Goal: Understand process/instructions: Learn how to perform a task or action

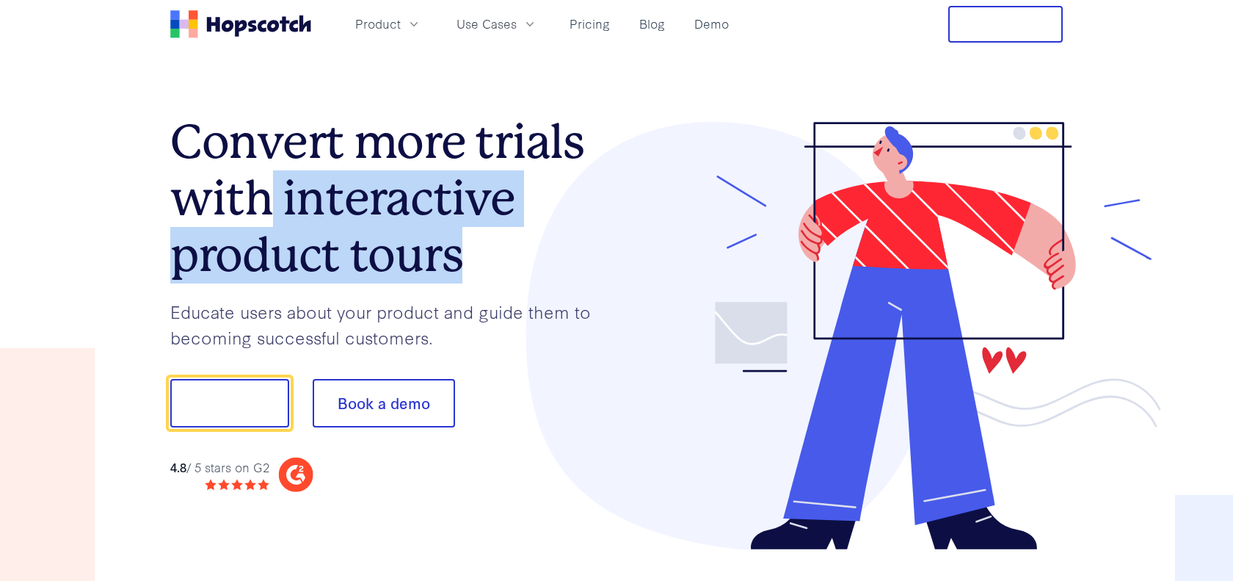
drag, startPoint x: 272, startPoint y: 216, endPoint x: 480, endPoint y: 273, distance: 216.2
click at [480, 273] on h1 "Convert more trials with interactive product tours" at bounding box center [393, 198] width 446 height 169
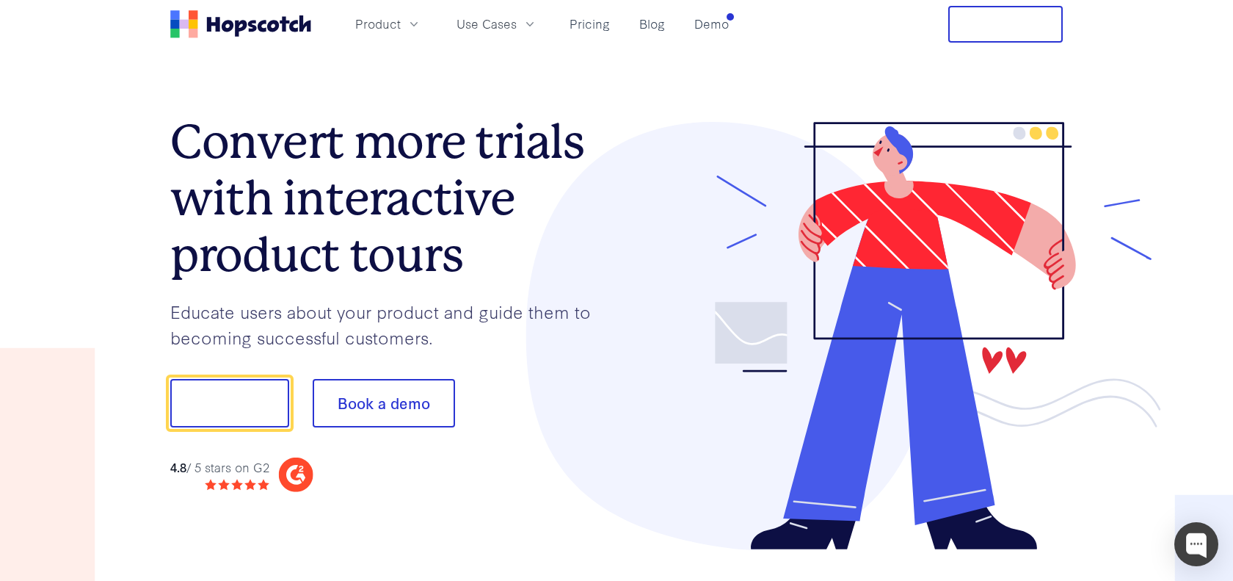
click at [681, 264] on div at bounding box center [840, 336] width 446 height 428
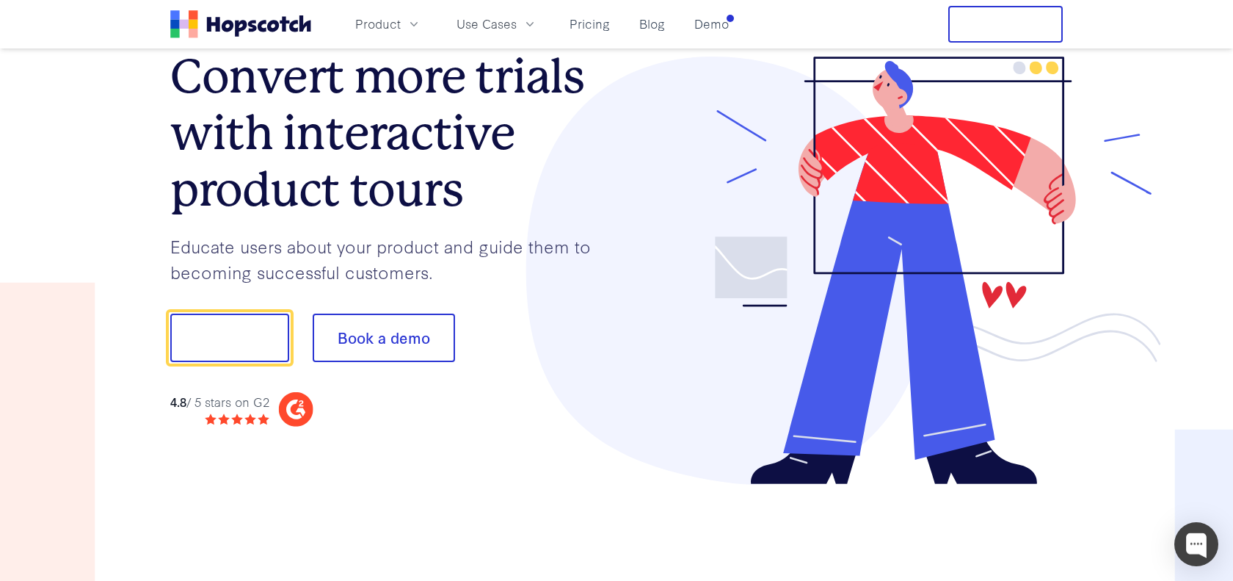
scroll to position [67, 0]
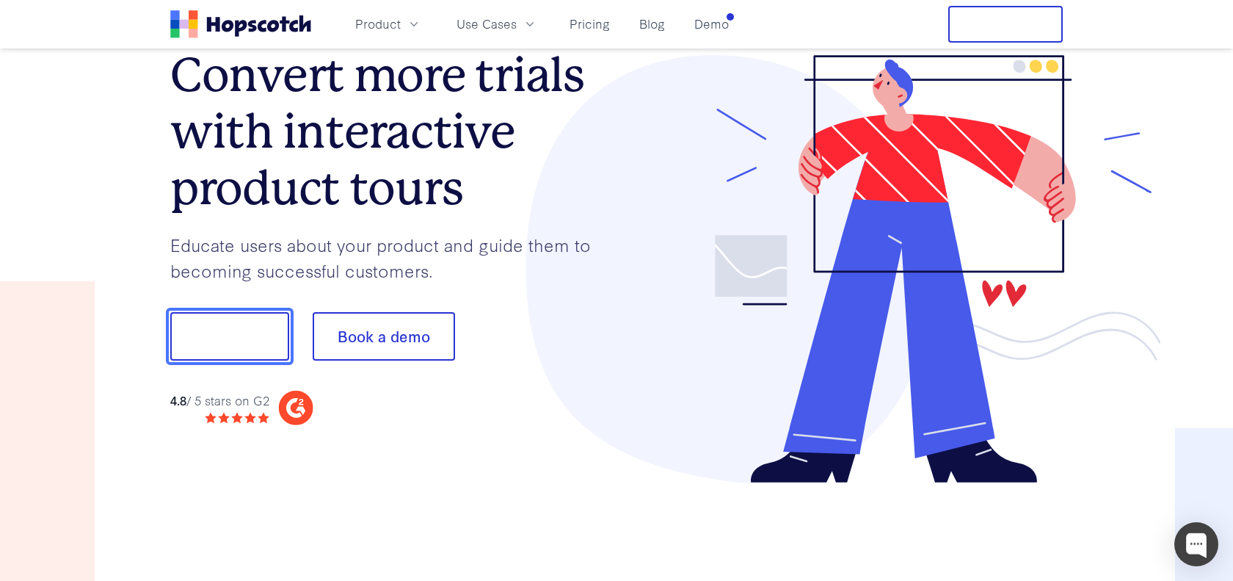
click at [277, 335] on button "Show me!" at bounding box center [229, 336] width 119 height 48
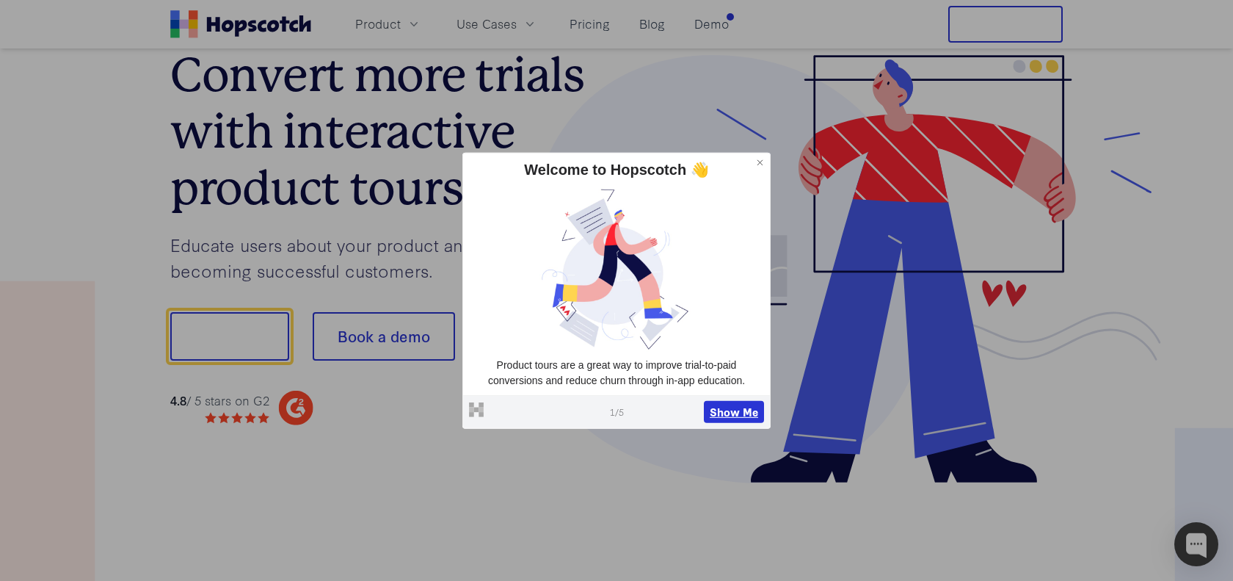
click at [749, 415] on button "Show Me" at bounding box center [734, 412] width 60 height 22
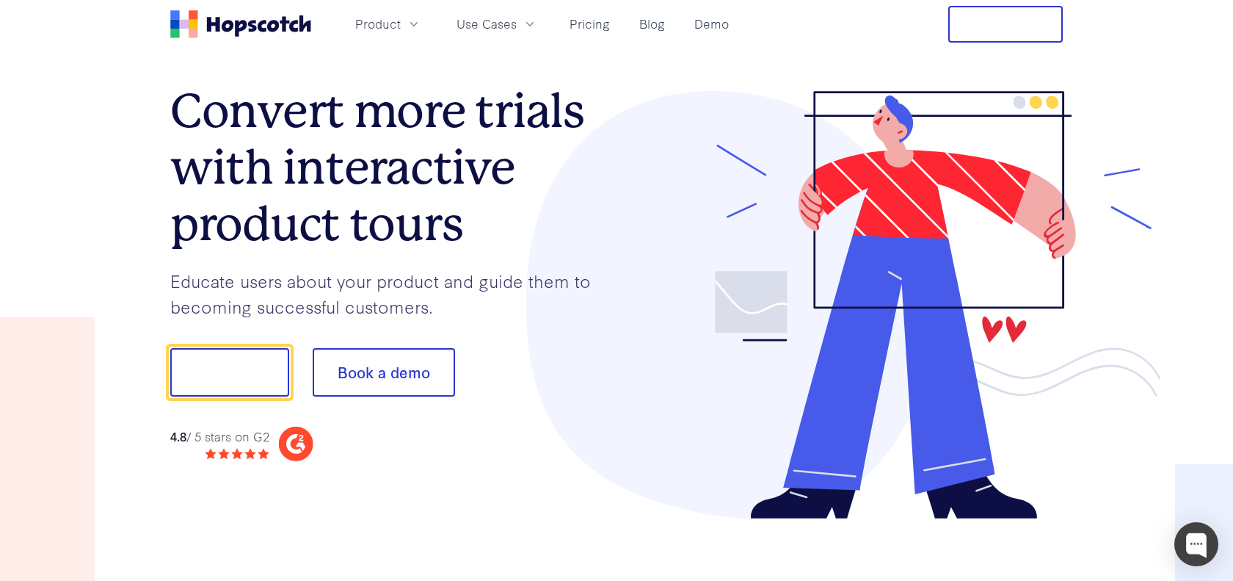
scroll to position [0, 0]
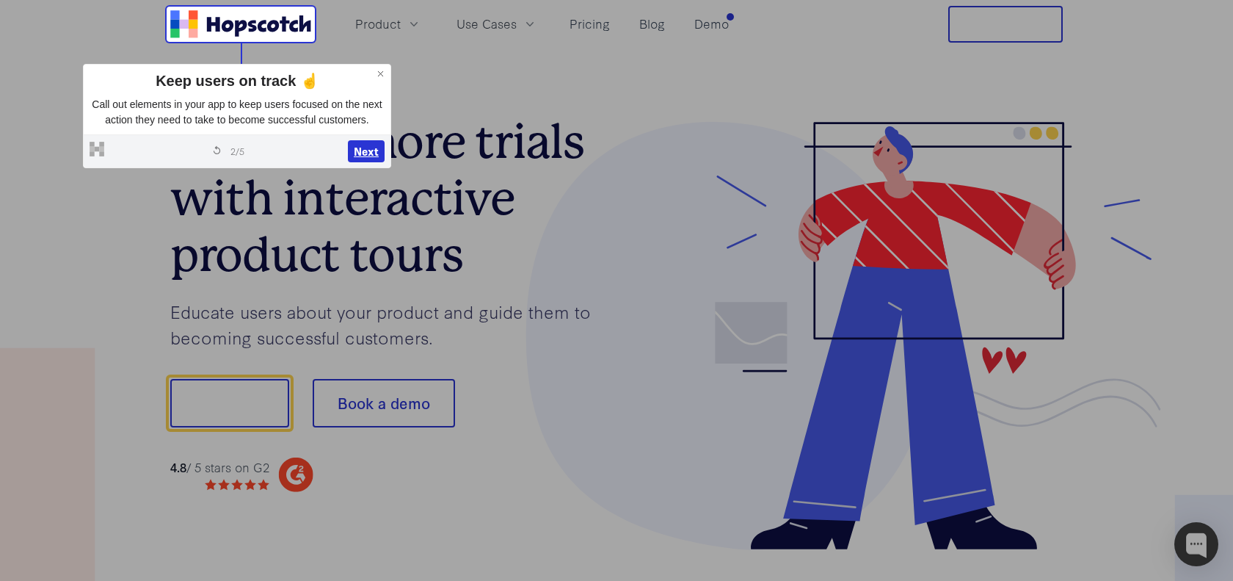
click at [364, 162] on button "Next" at bounding box center [366, 151] width 37 height 22
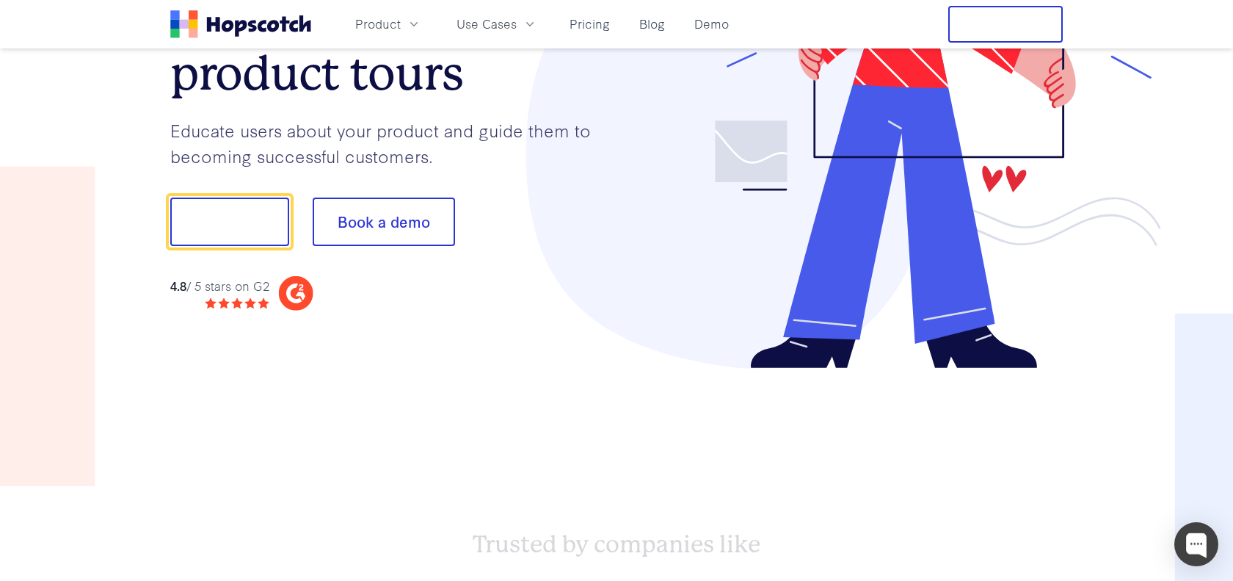
scroll to position [183, 0]
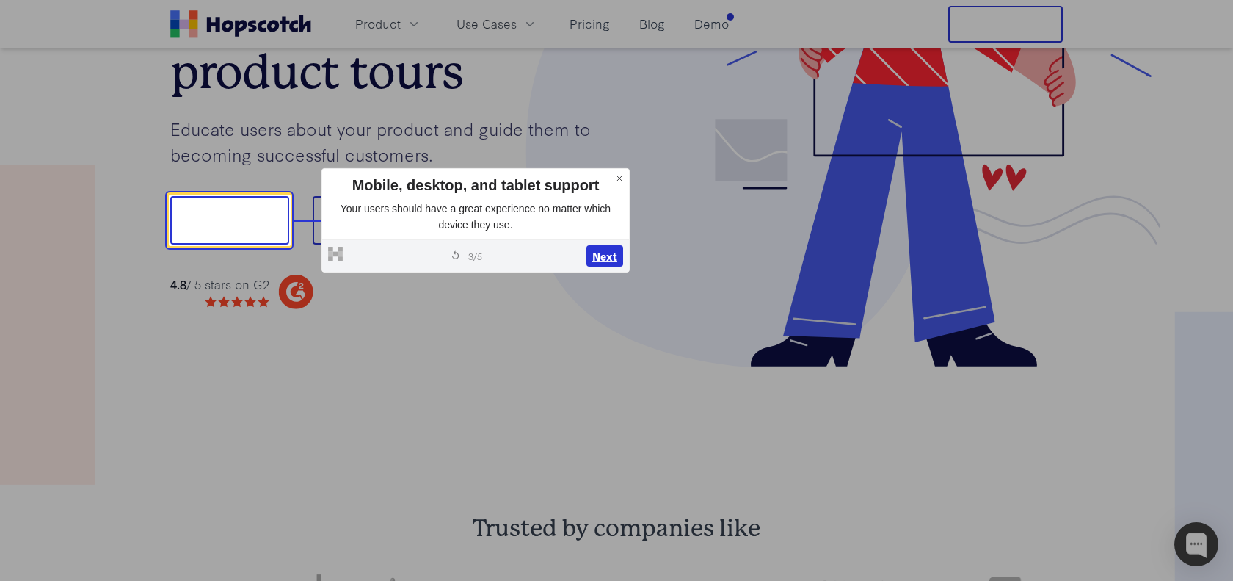
click at [617, 258] on button "Next" at bounding box center [605, 256] width 37 height 22
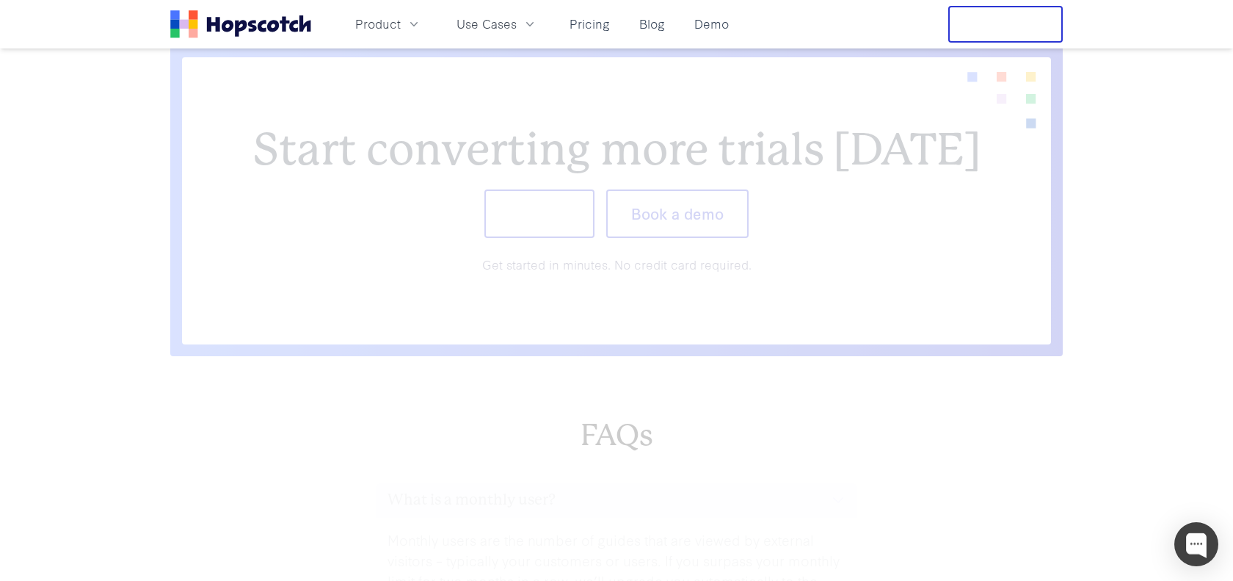
scroll to position [6024, 0]
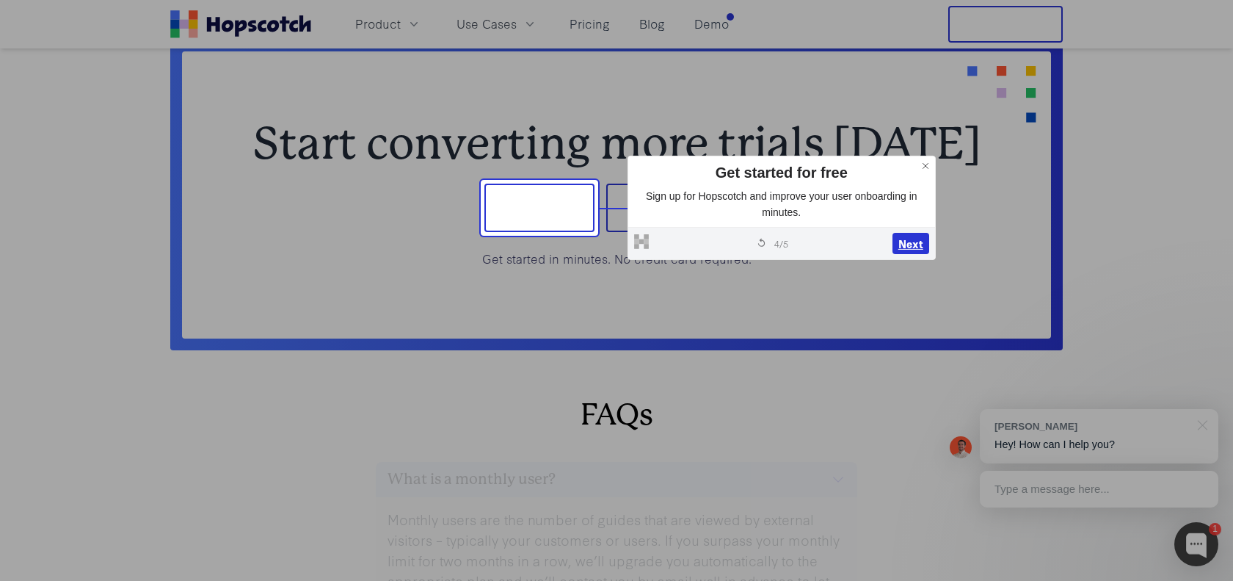
click at [915, 247] on button "Next" at bounding box center [911, 244] width 37 height 22
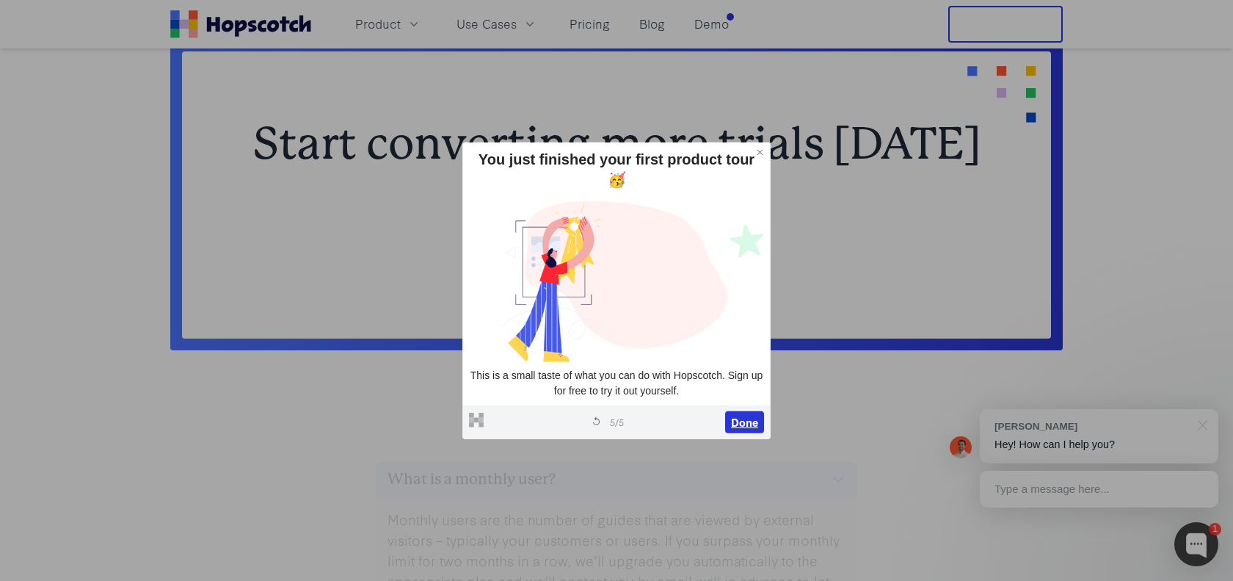
click at [749, 411] on button "Done" at bounding box center [744, 422] width 39 height 22
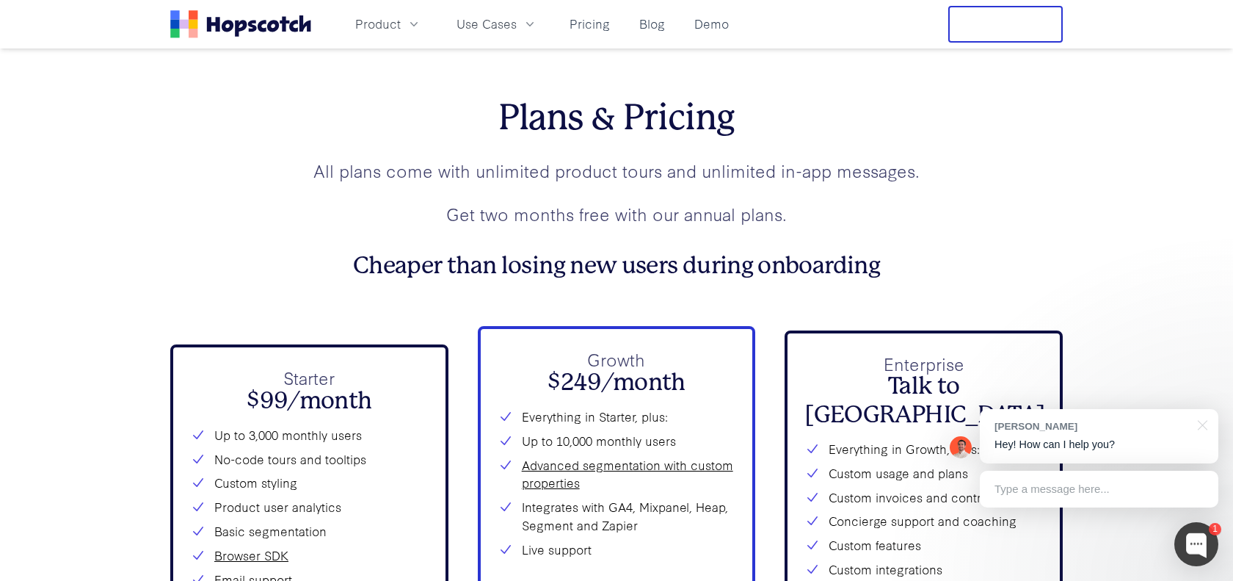
scroll to position [4986, 0]
